Goal: Task Accomplishment & Management: Manage account settings

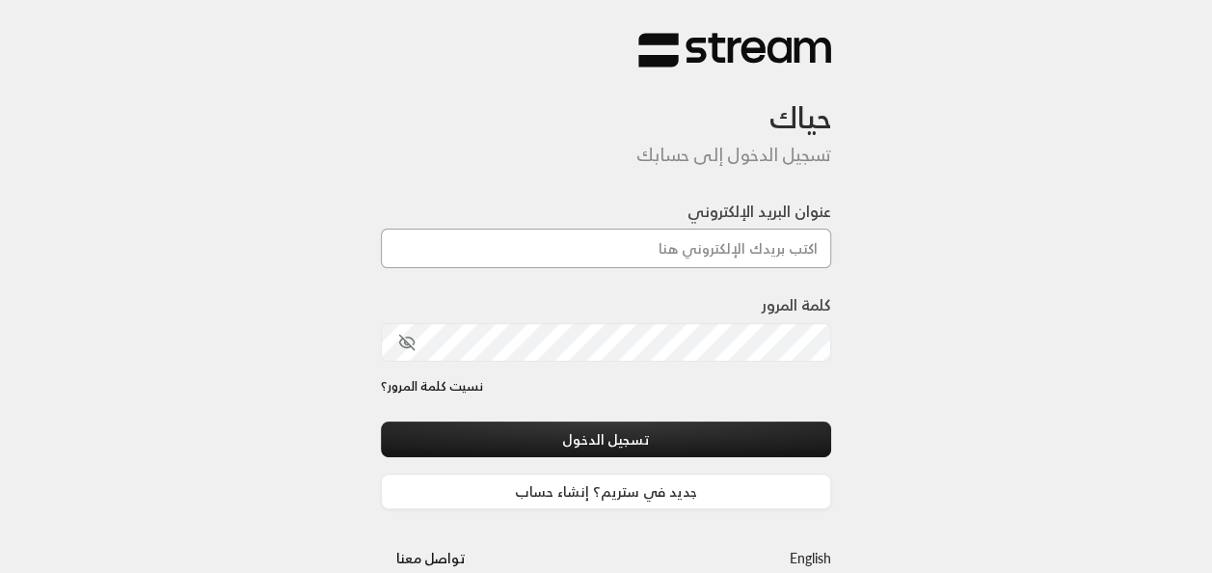
click at [712, 248] on input "عنوان البريد الإلكتروني" at bounding box center [606, 249] width 451 height 40
type input "[EMAIL_ADDRESS][DOMAIN_NAME]"
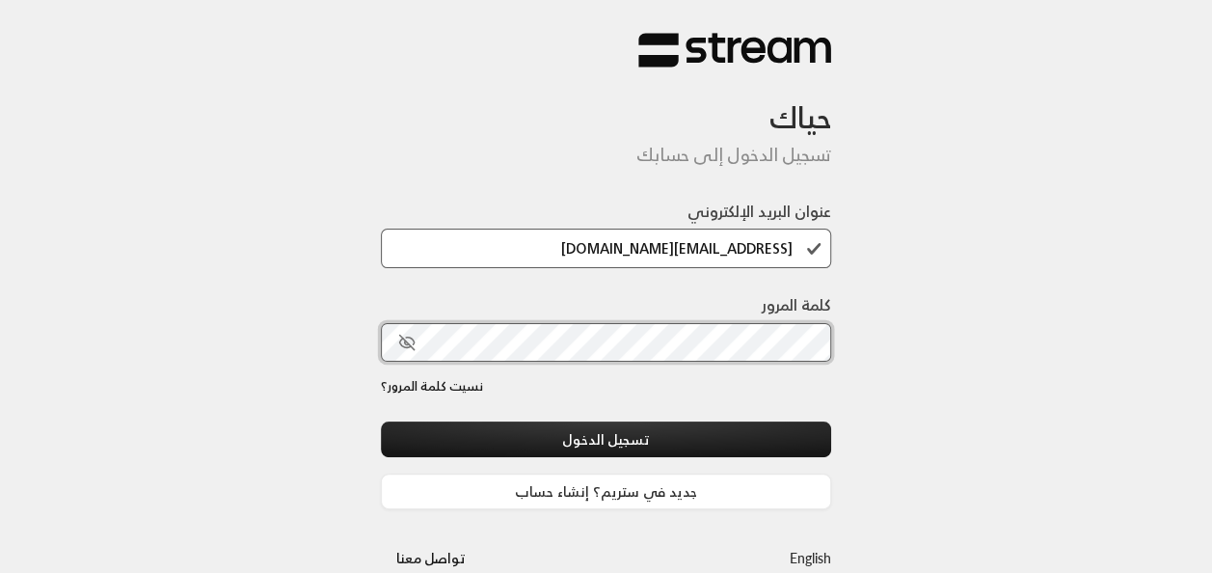
click at [381, 421] on button "تسجيل الدخول" at bounding box center [606, 439] width 451 height 36
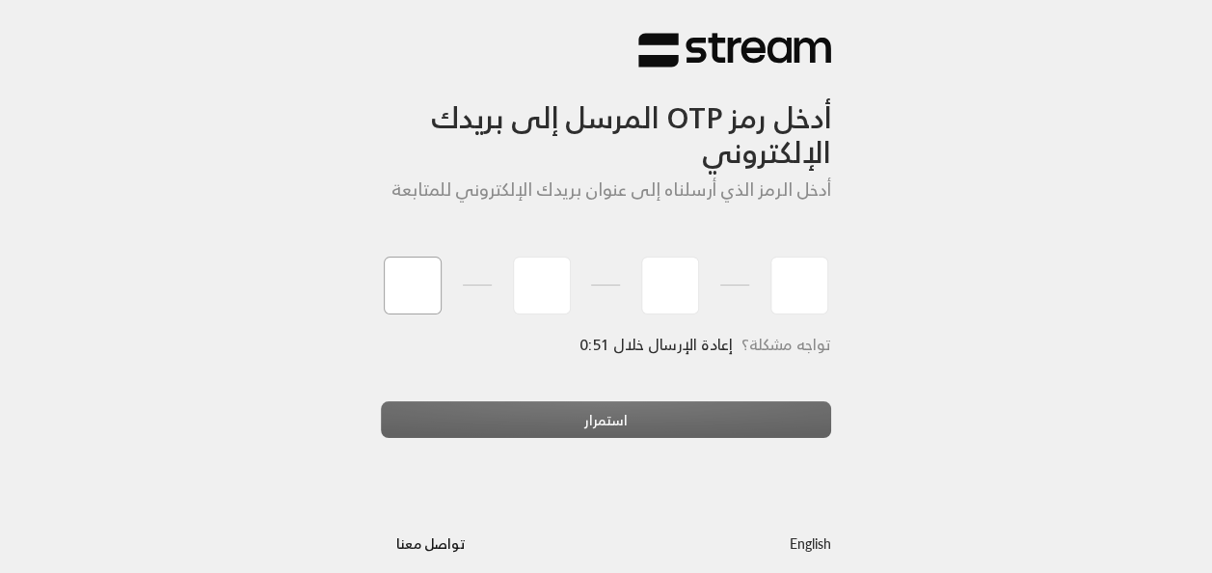
type input "6"
type input "2"
type input "0"
type input "3"
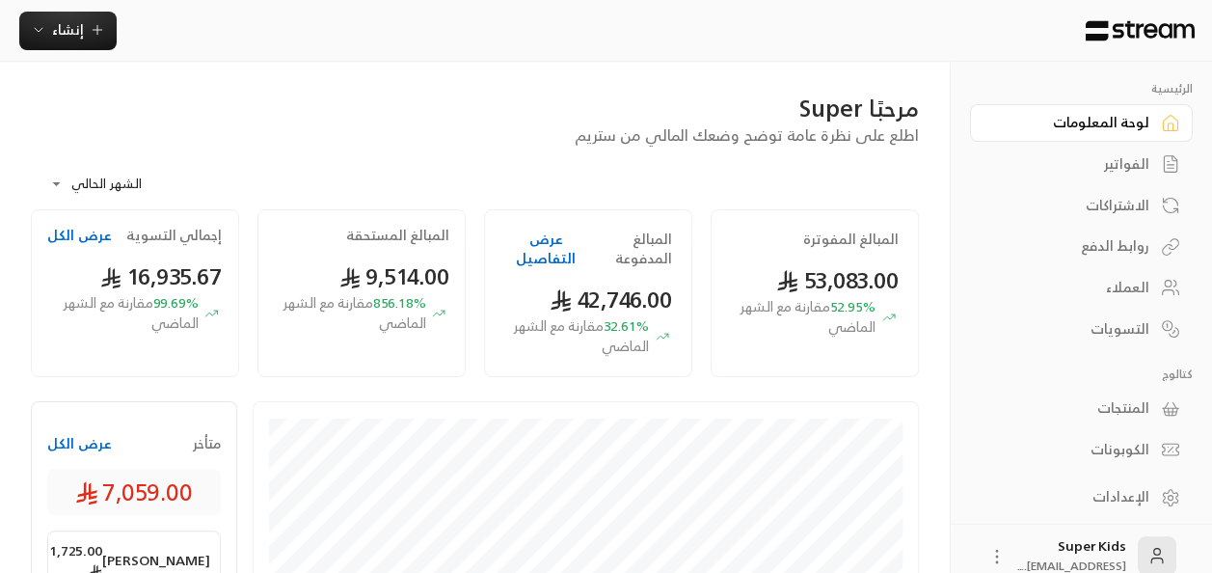
click at [75, 448] on button "عرض الكل" at bounding box center [79, 443] width 65 height 19
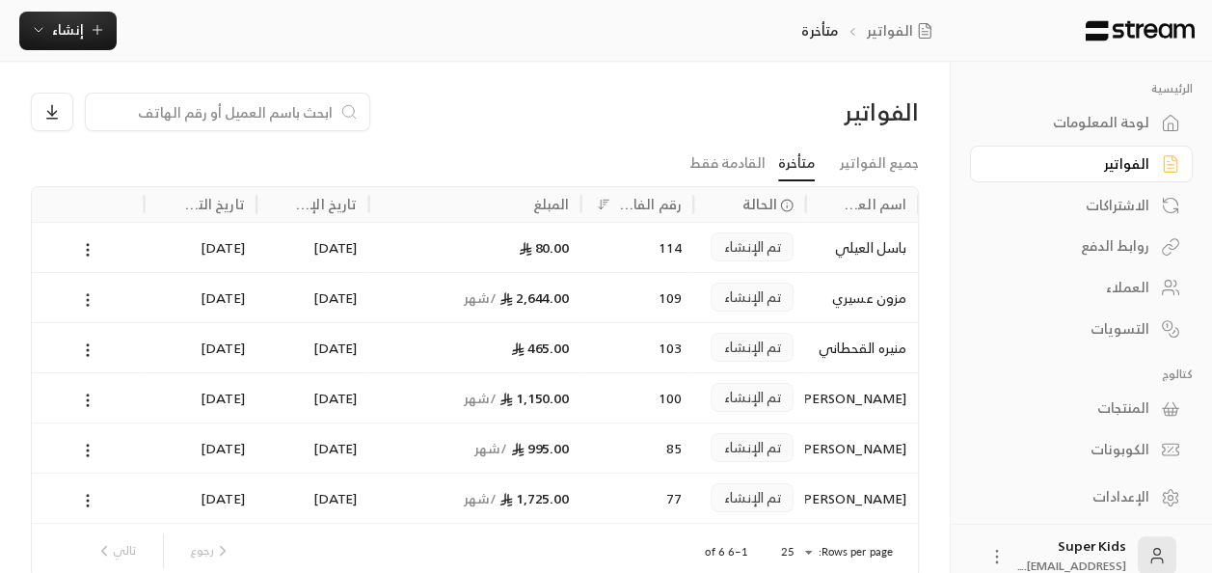
click at [85, 296] on icon at bounding box center [87, 299] width 17 height 17
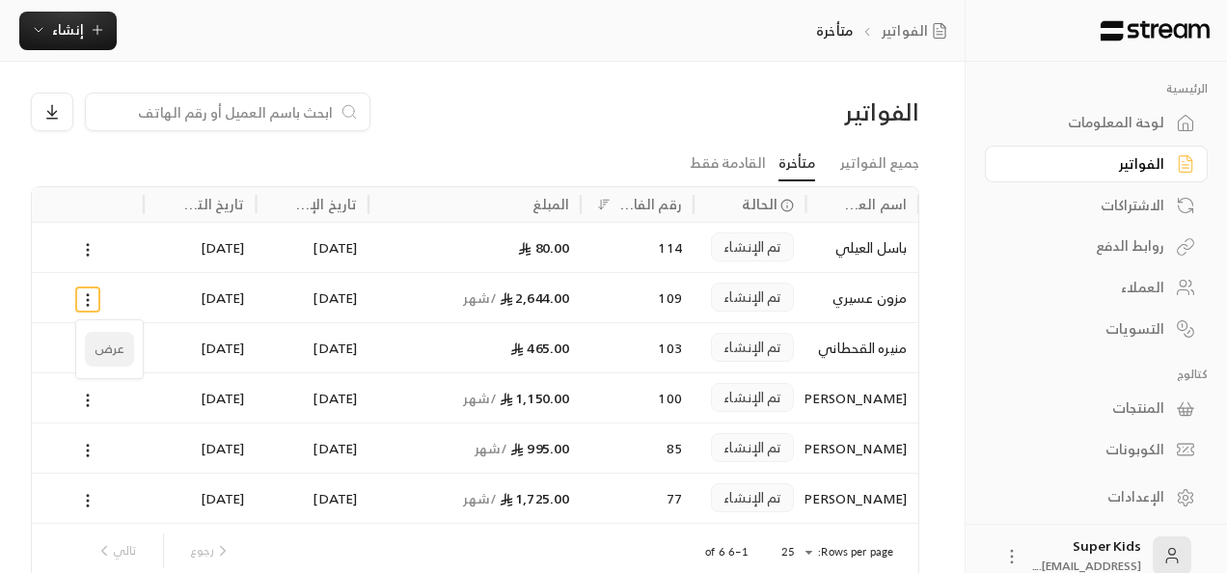
click at [114, 350] on li "عرض" at bounding box center [109, 349] width 49 height 35
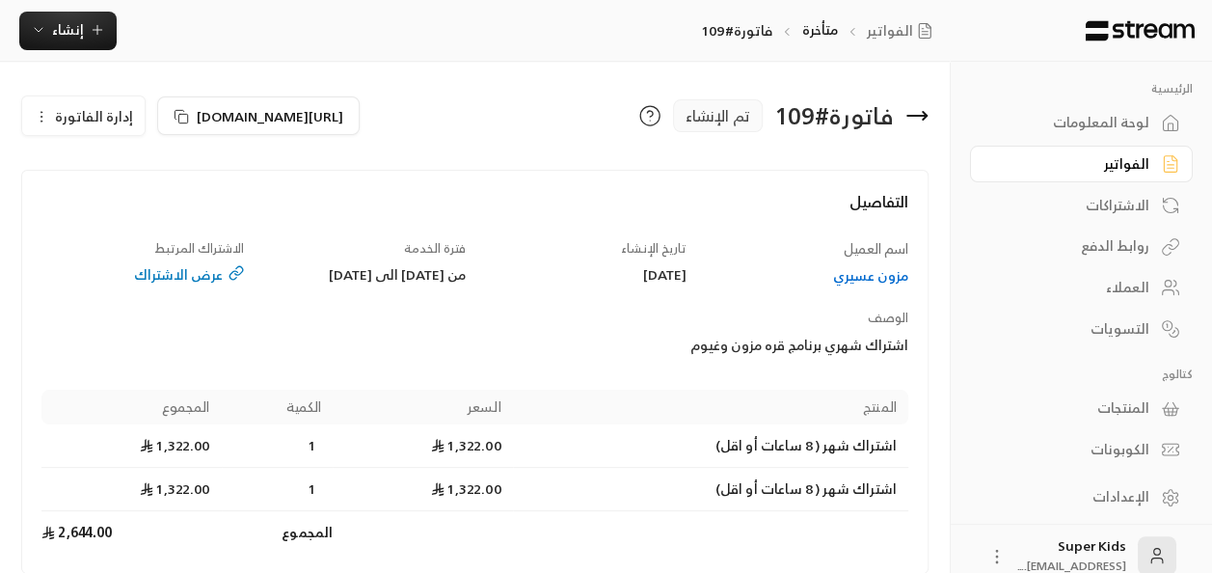
click at [104, 122] on span "إدارة الفاتورة" at bounding box center [94, 116] width 78 height 24
click at [267, 224] on h4 "التفاصيل" at bounding box center [474, 211] width 867 height 42
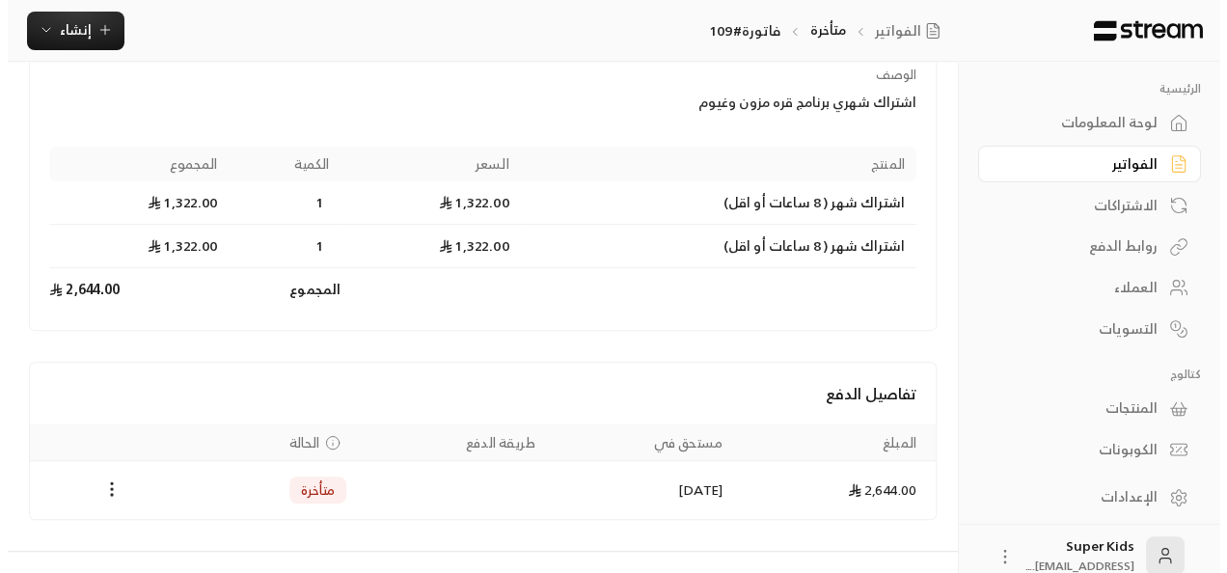
scroll to position [294, 0]
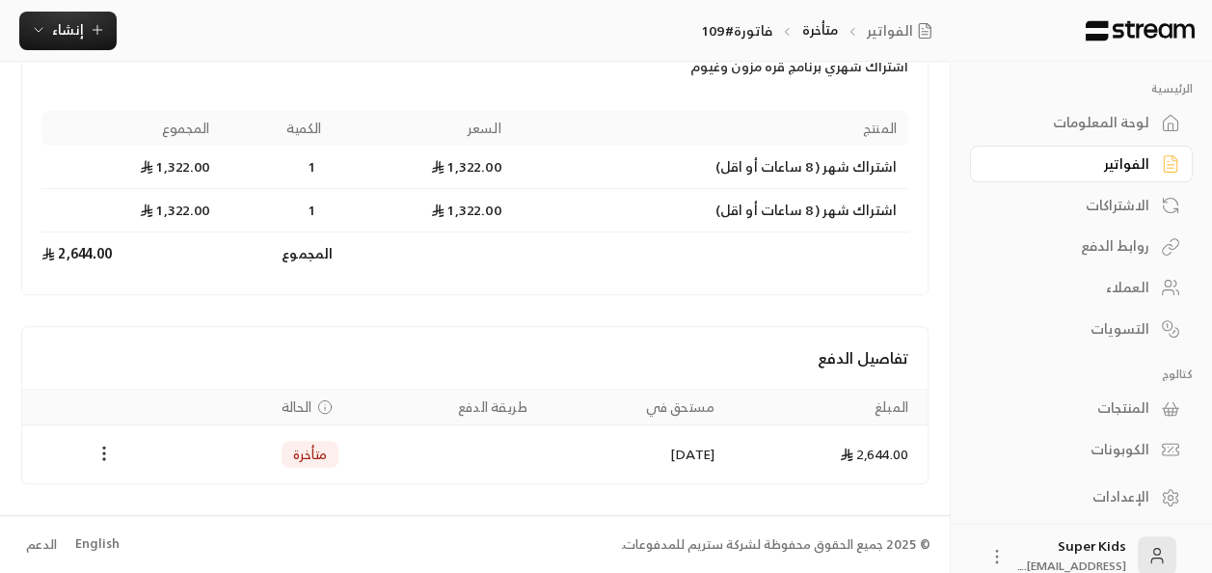
click at [103, 447] on circle "Payments" at bounding box center [104, 447] width 2 height 2
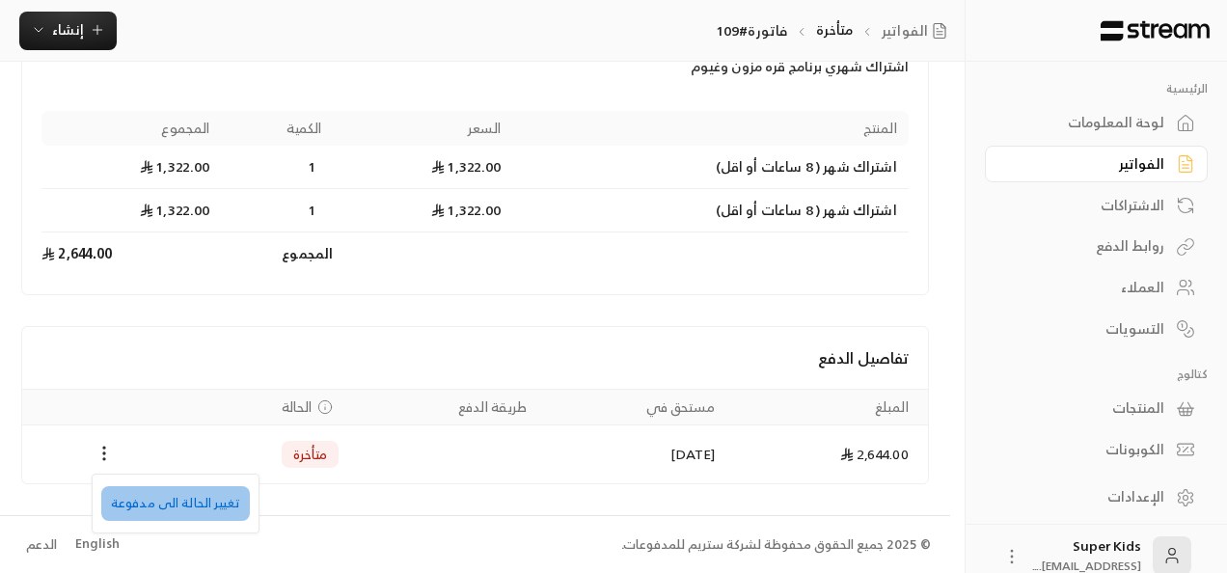
click at [190, 509] on li "تغيير الحالة الى مدفوعة" at bounding box center [175, 503] width 149 height 35
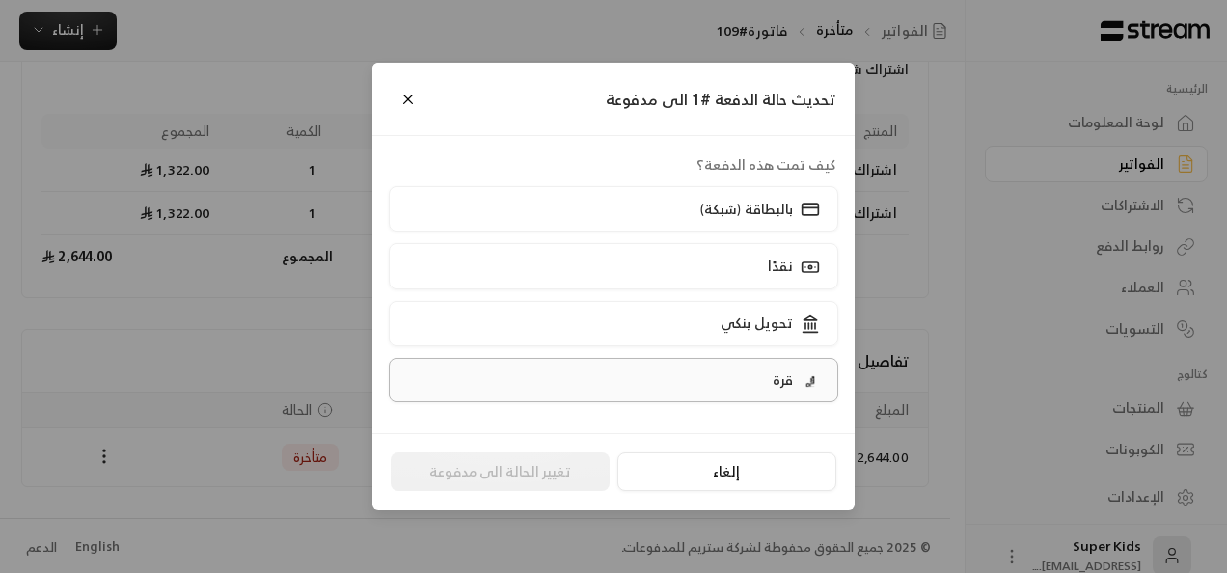
click at [773, 374] on p "قرة" at bounding box center [782, 379] width 20 height 19
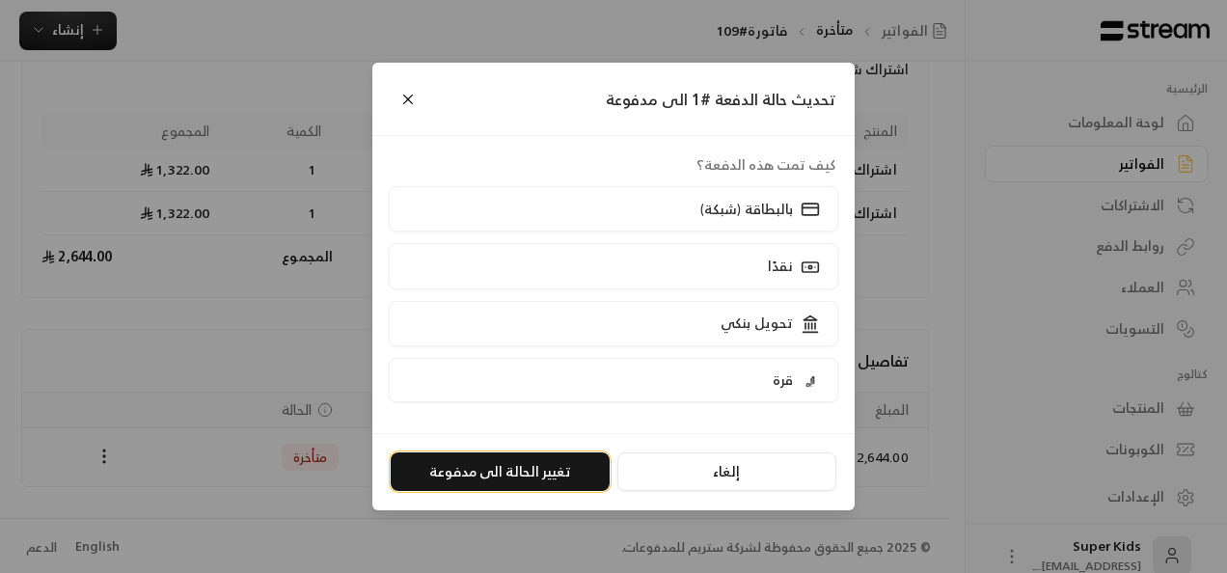
click at [495, 472] on button "تغيير الحالة الى مدفوعة" at bounding box center [500, 471] width 219 height 39
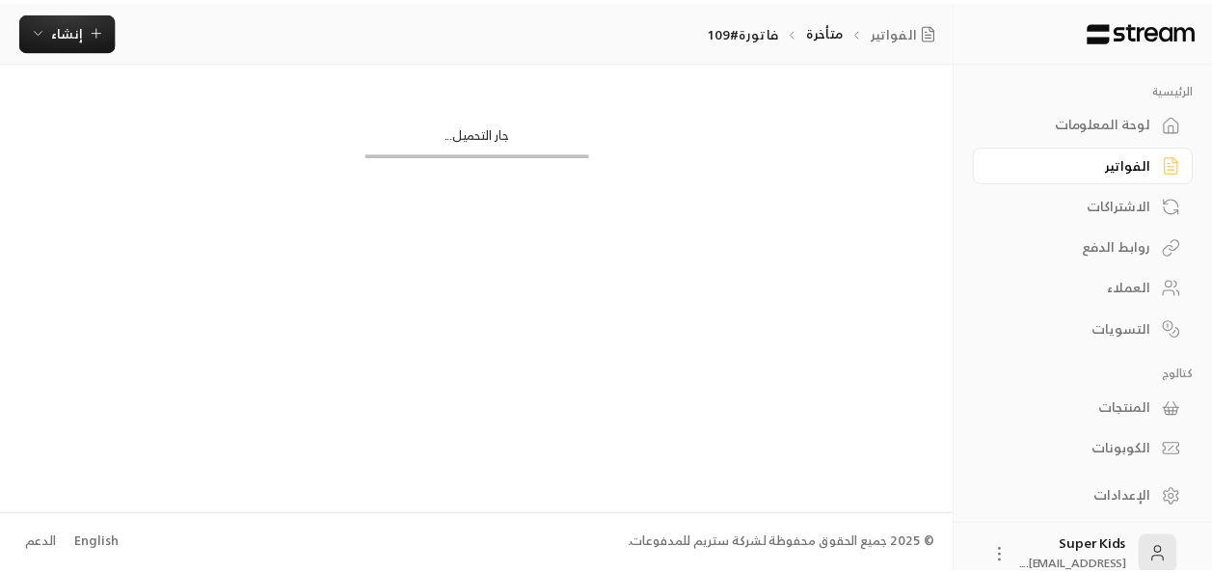
scroll to position [0, 0]
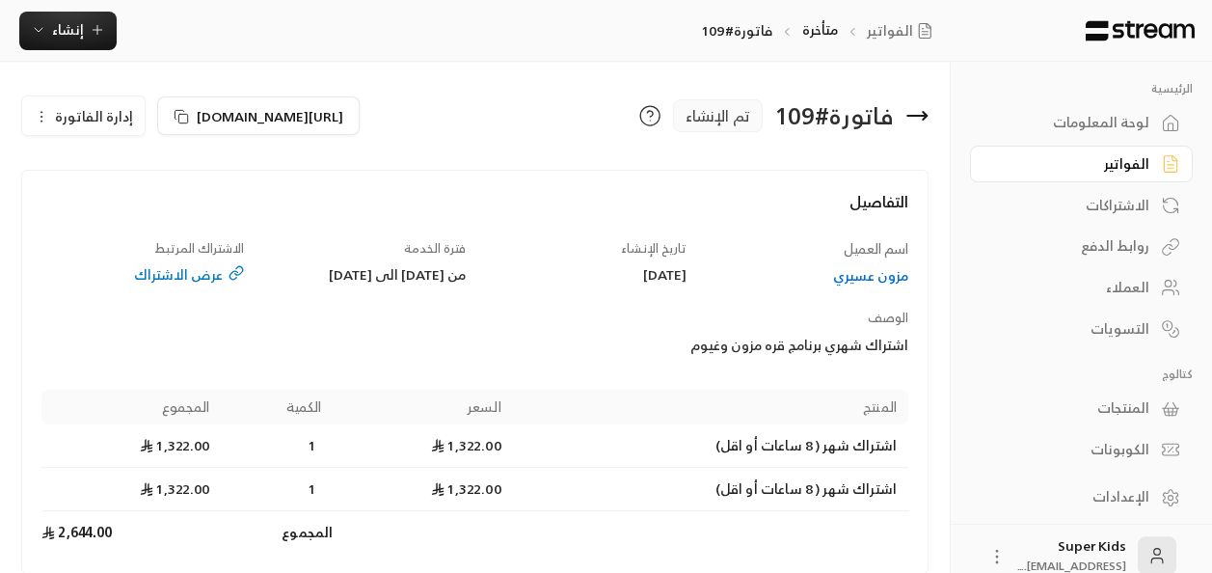
click at [1115, 127] on div "لوحة المعلومات" at bounding box center [1071, 122] width 155 height 19
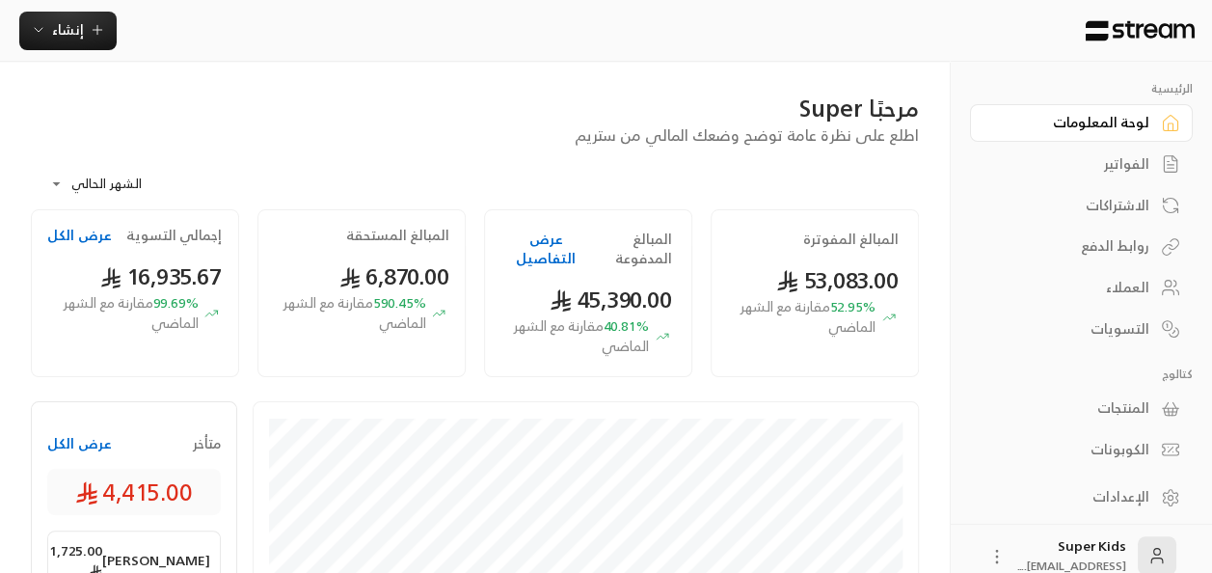
click at [69, 446] on button "عرض الكل" at bounding box center [79, 443] width 65 height 19
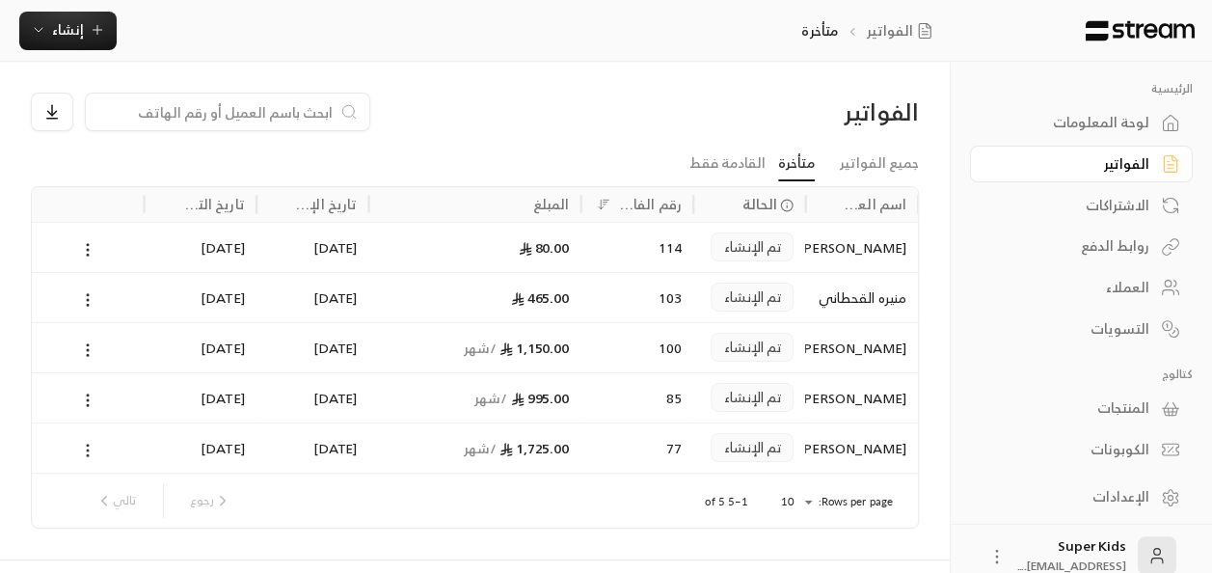
click at [89, 447] on icon at bounding box center [87, 450] width 17 height 17
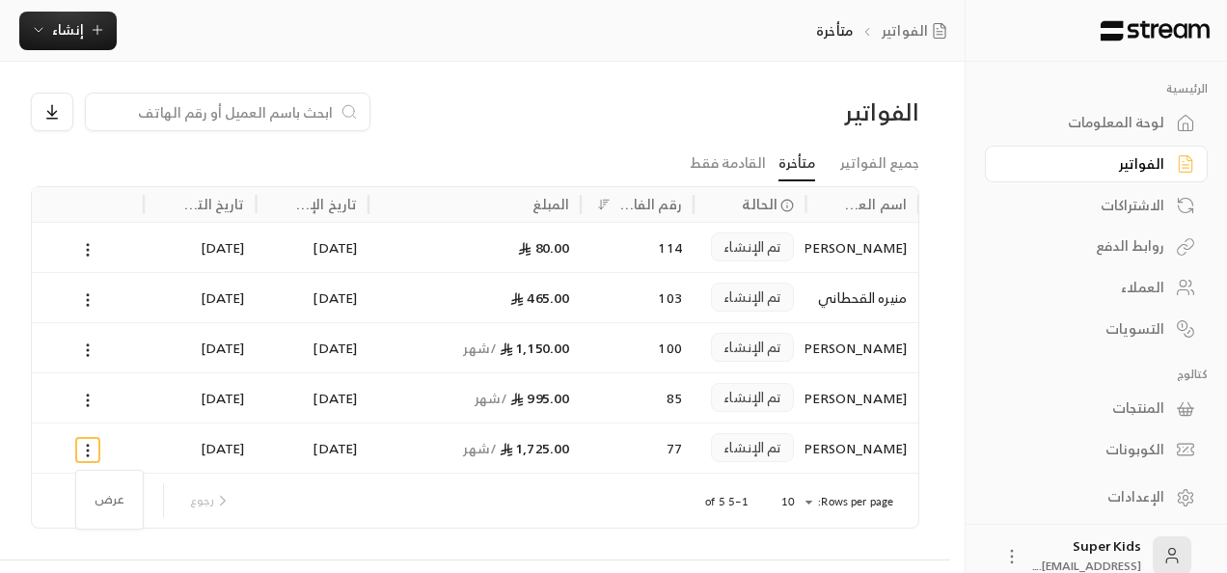
click at [88, 447] on div at bounding box center [613, 286] width 1227 height 573
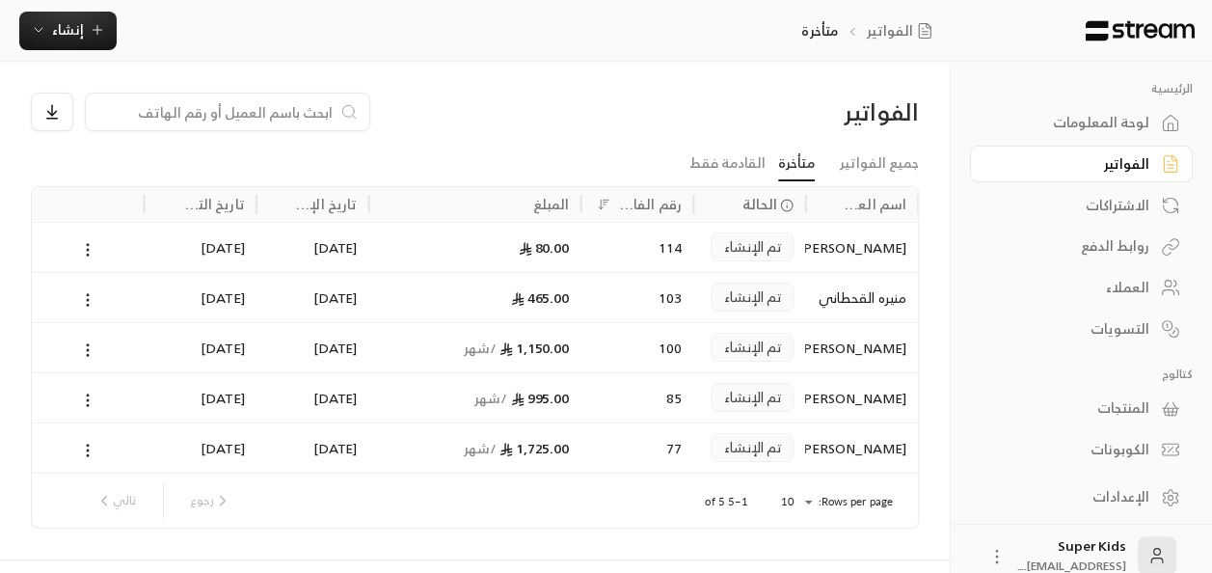
click at [572, 91] on div "الفواتير جميع الفواتير متأخرة القادمة فقط اسم العميل الحالة رقم الفاتورة المبلغ…" at bounding box center [475, 311] width 950 height 498
